Goal: Task Accomplishment & Management: Manage account settings

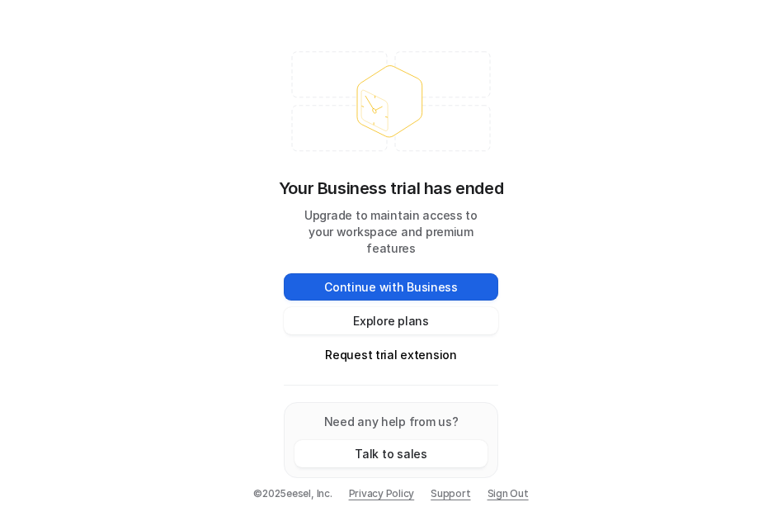
click at [377, 285] on button "Continue with Business" at bounding box center [391, 286] width 214 height 27
drag, startPoint x: 435, startPoint y: 315, endPoint x: 428, endPoint y: 373, distance: 58.1
click at [444, 391] on div "Your Business trial has ended Upgrade to maintain access to your workspace and …" at bounding box center [390, 260] width 247 height 468
click at [455, 320] on button "Explore plans" at bounding box center [391, 320] width 214 height 27
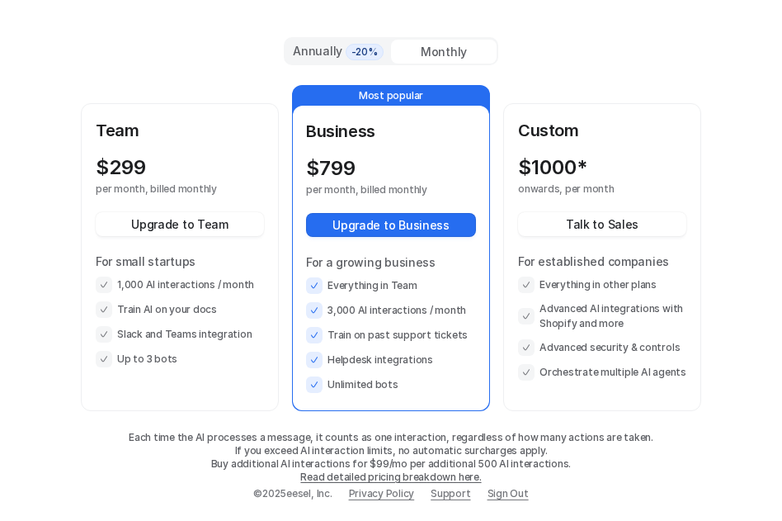
click at [418, 51] on div "Monthly" at bounding box center [444, 52] width 106 height 24
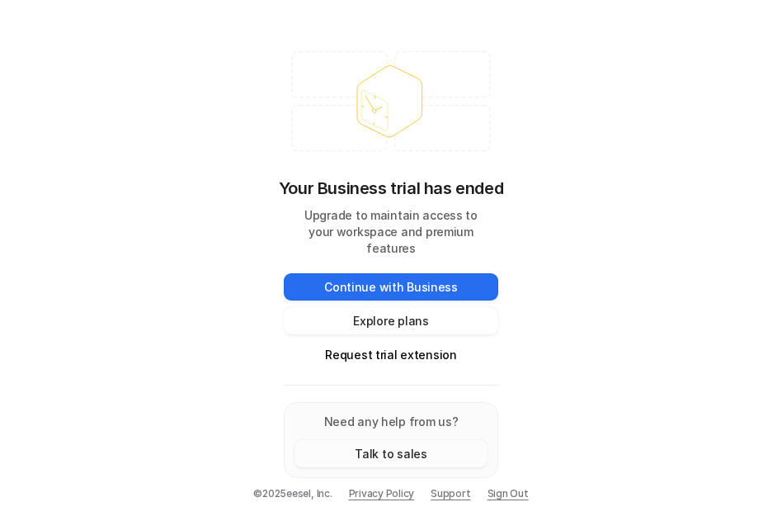
click at [427, 446] on button "Talk to sales" at bounding box center [391, 453] width 193 height 27
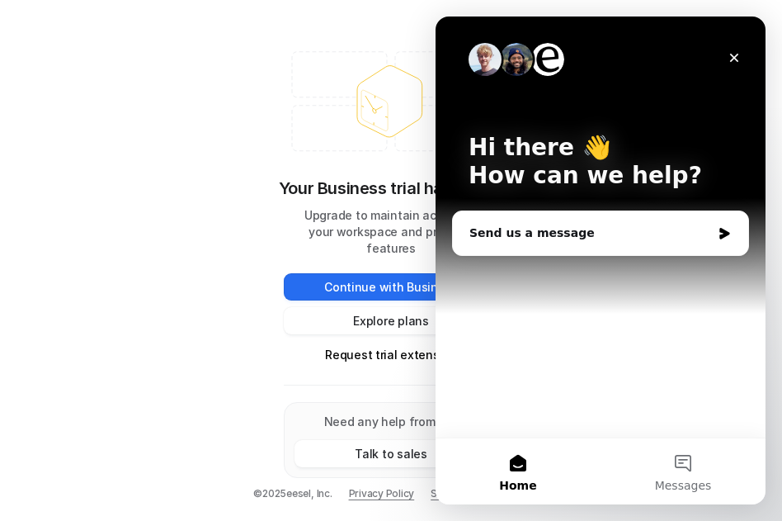
click at [756, 45] on div "Hi there 👋 How can we help? Send us a message" at bounding box center [601, 226] width 330 height 421
click at [733, 66] on div "Close" at bounding box center [734, 58] width 30 height 30
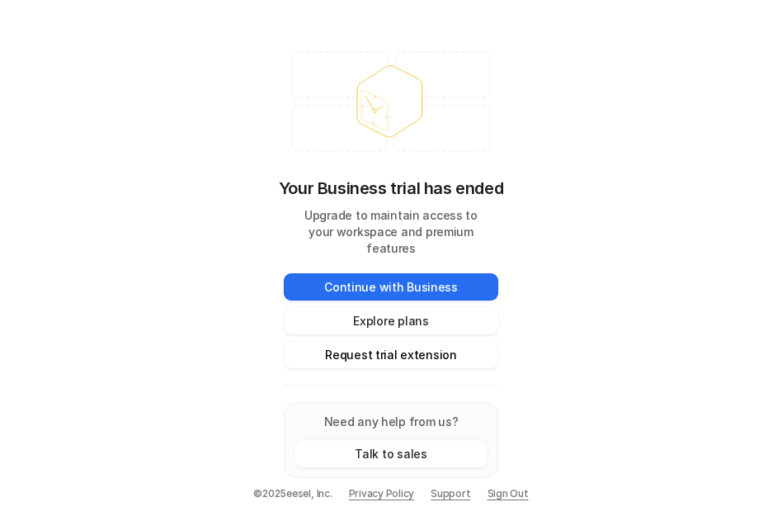
click at [374, 346] on button "Request trial extension" at bounding box center [391, 354] width 214 height 27
click at [395, 352] on button "Request trial extension" at bounding box center [391, 354] width 214 height 27
